Goal: Check status: Check status

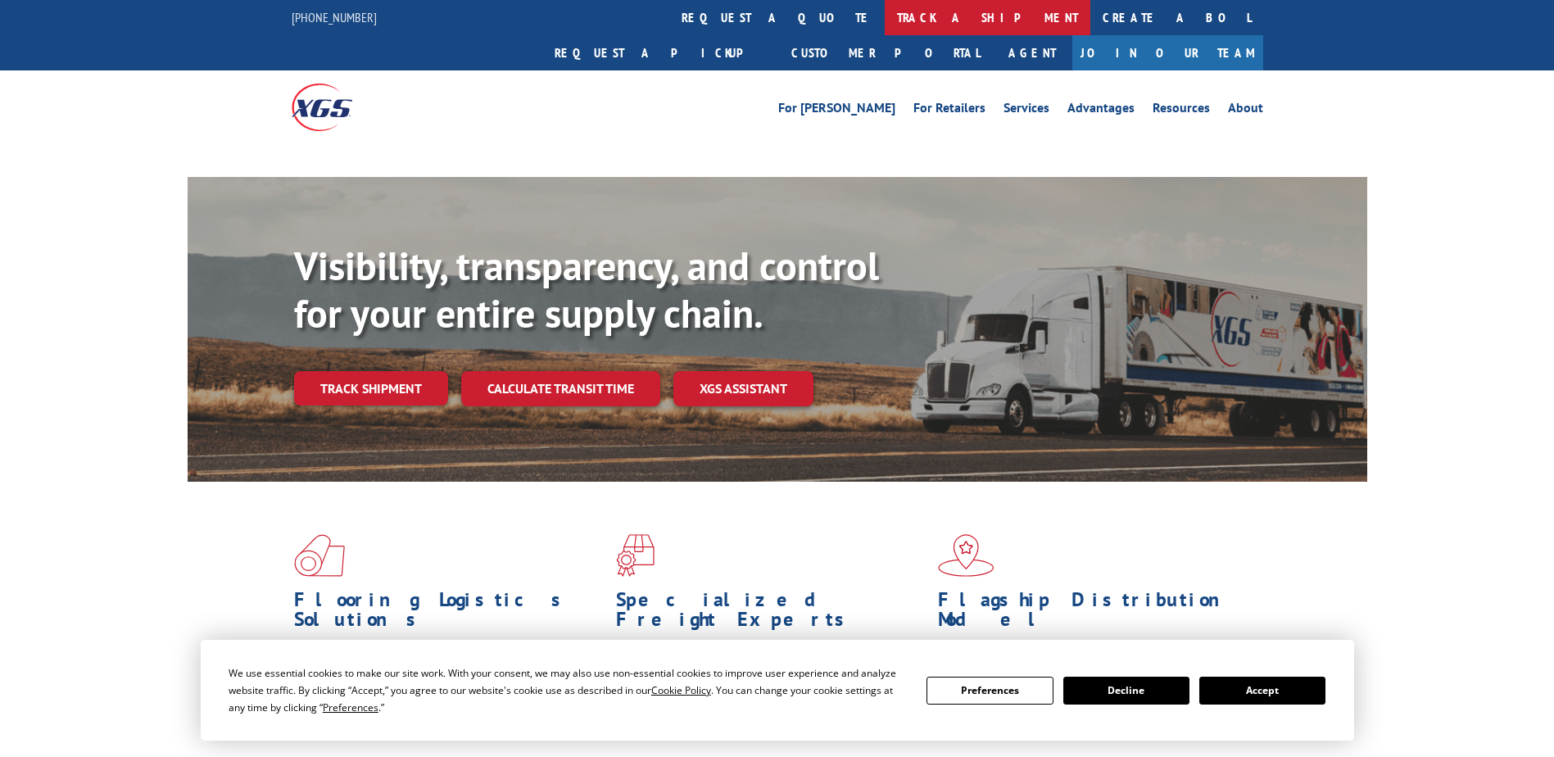
click at [885, 7] on link "track a shipment" at bounding box center [988, 17] width 206 height 35
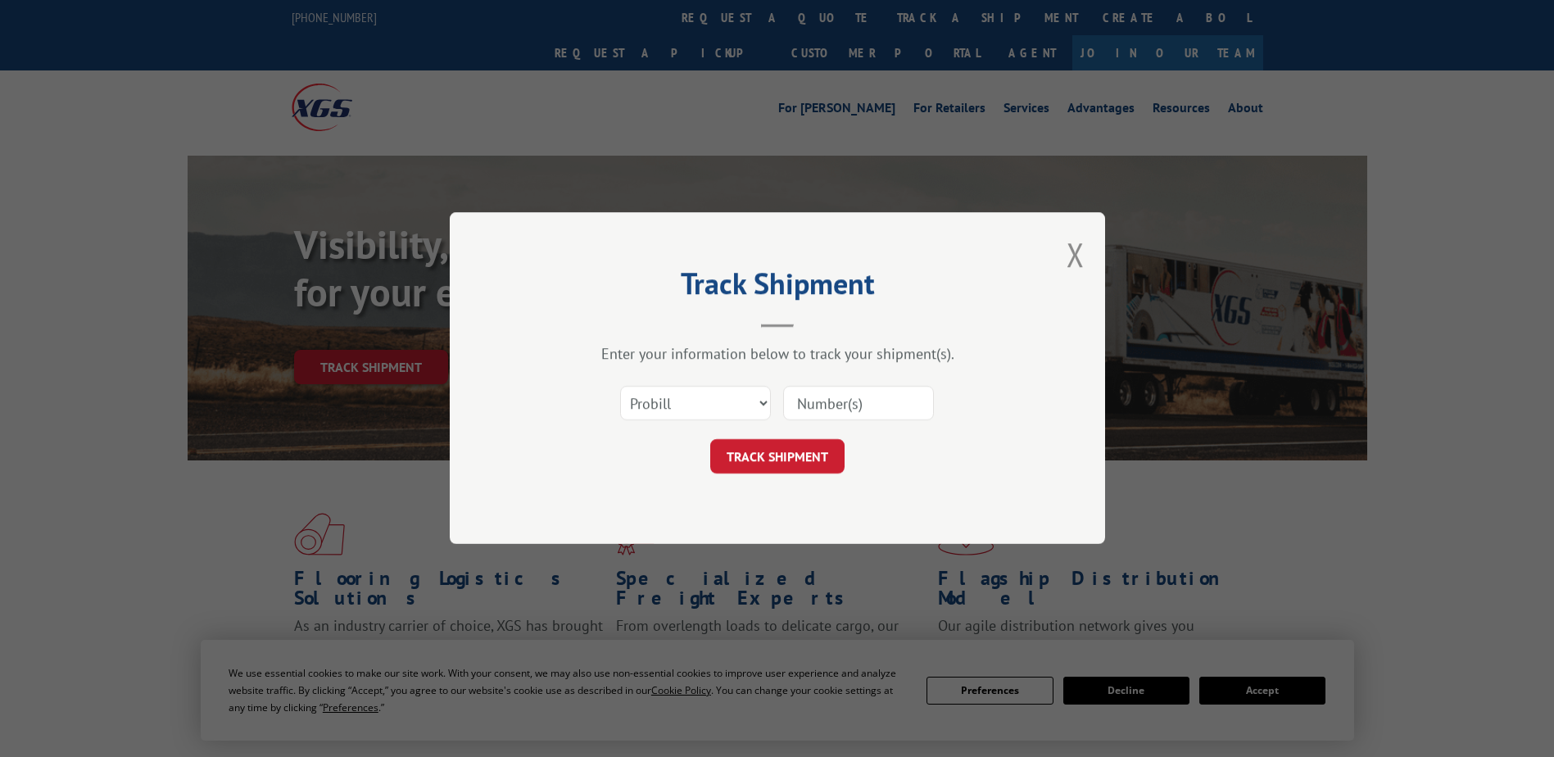
click at [696, 408] on select "Select category... Probill BOL PO" at bounding box center [695, 404] width 151 height 34
click at [620, 387] on select "Select category... Probill BOL PO" at bounding box center [695, 404] width 151 height 34
drag, startPoint x: 711, startPoint y: 400, endPoint x: 669, endPoint y: 424, distance: 48.1
click at [707, 401] on select "Select category... Probill BOL PO" at bounding box center [695, 404] width 151 height 34
select select "po"
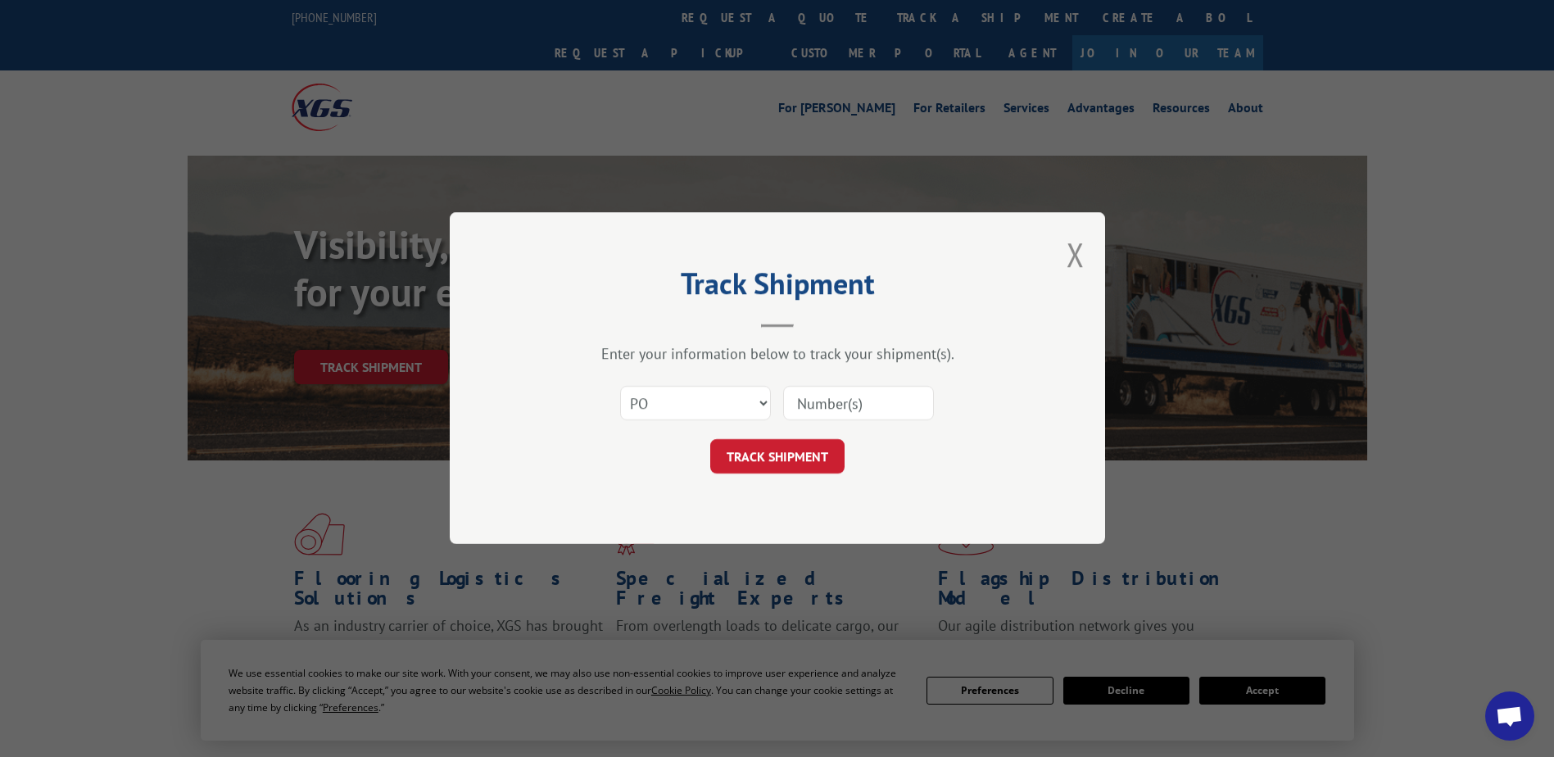
click at [620, 387] on select "Select category... Probill BOL PO" at bounding box center [695, 404] width 151 height 34
click at [902, 406] on input at bounding box center [858, 404] width 151 height 34
paste input "290370126"
type input "290370126"
click at [777, 455] on button "TRACK SHIPMENT" at bounding box center [777, 457] width 134 height 34
